Goal: Task Accomplishment & Management: Complete application form

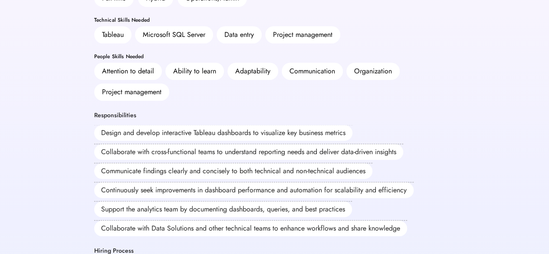
scroll to position [202, 0]
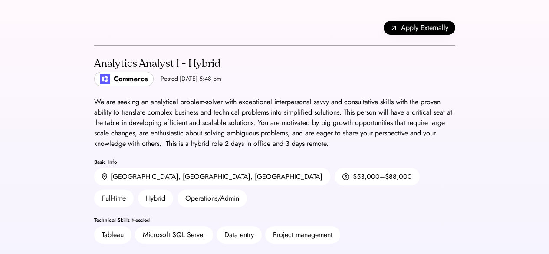
scroll to position [202, 0]
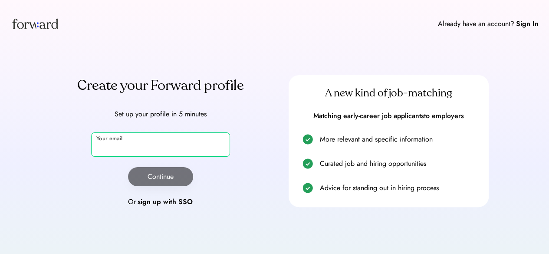
click at [168, 145] on input "email" at bounding box center [160, 144] width 139 height 24
click at [161, 146] on input "email" at bounding box center [160, 144] width 139 height 24
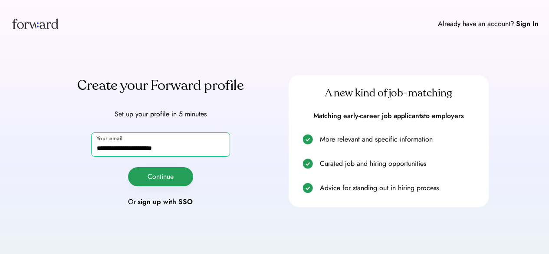
type input "**********"
click at [158, 176] on button "Continue" at bounding box center [160, 176] width 65 height 19
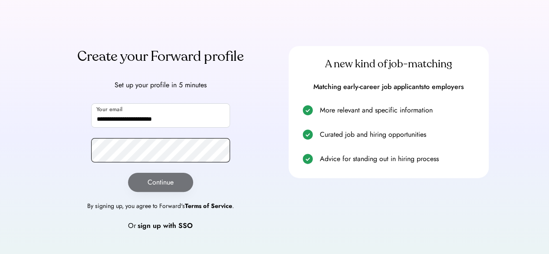
scroll to position [30, 0]
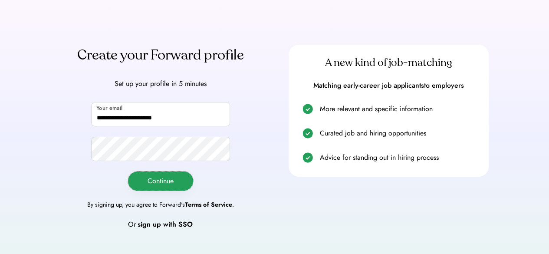
click at [147, 179] on button "Continue" at bounding box center [160, 180] width 65 height 19
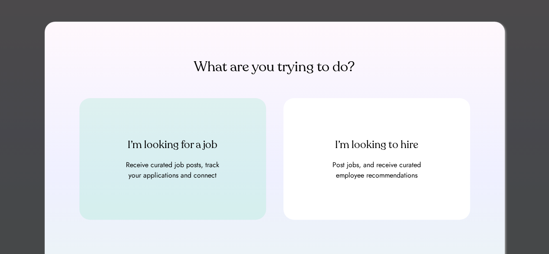
click at [147, 179] on div "Receive curated job posts, track your applications and connect" at bounding box center [173, 170] width 104 height 21
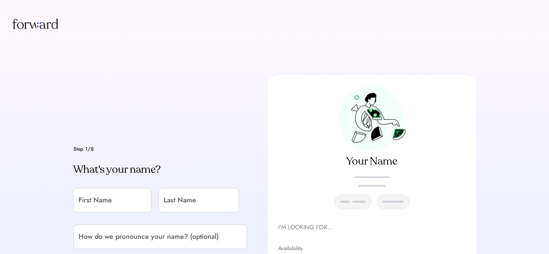
click at [118, 85] on div "Step 1/8 What's your name? First Name Last Name How do we pronounce your name? …" at bounding box center [274, 230] width 403 height 310
